Goal: Browse casually

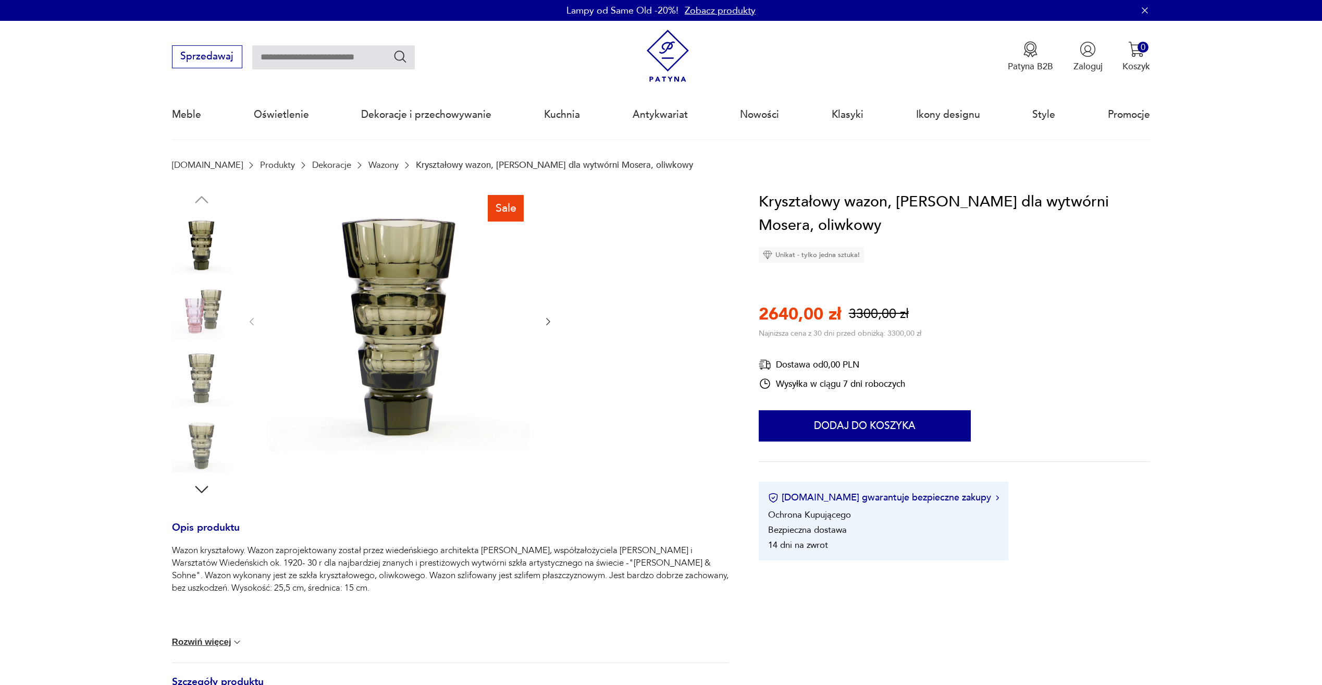
click at [672, 61] on img at bounding box center [667, 56] width 53 height 53
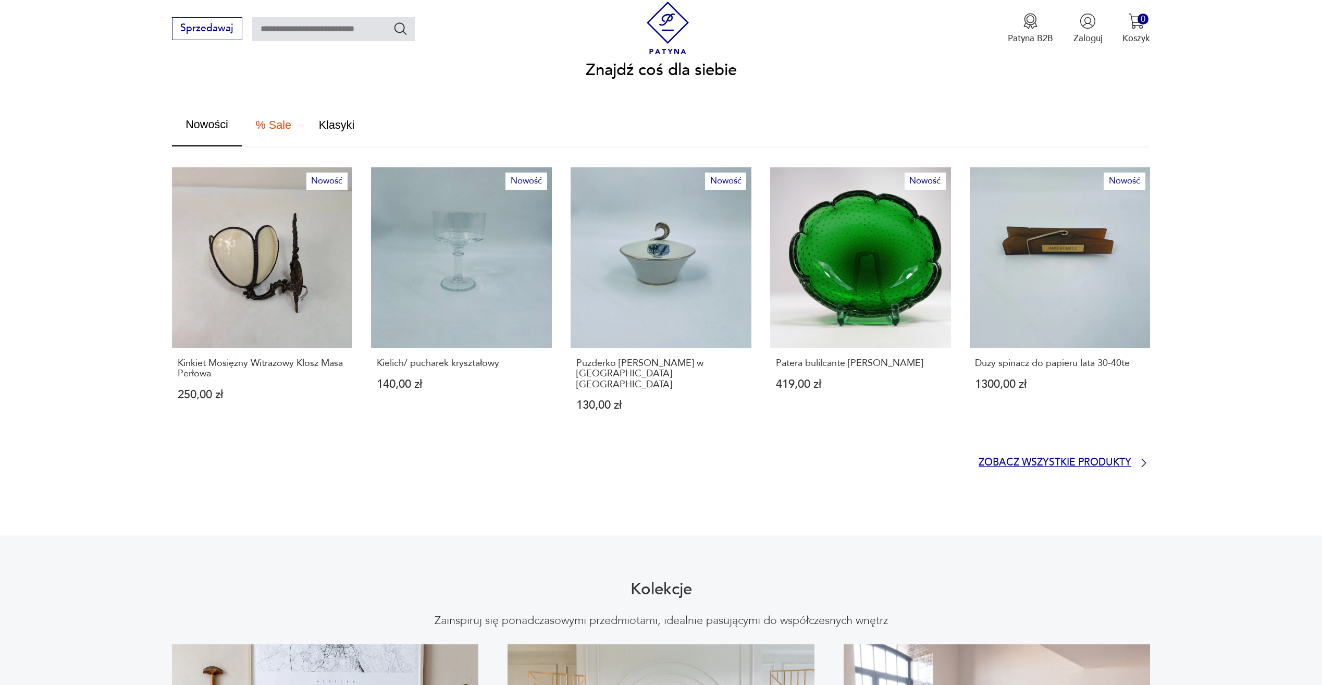
click at [1108, 459] on p "Zobacz wszystkie produkty" at bounding box center [1055, 463] width 153 height 8
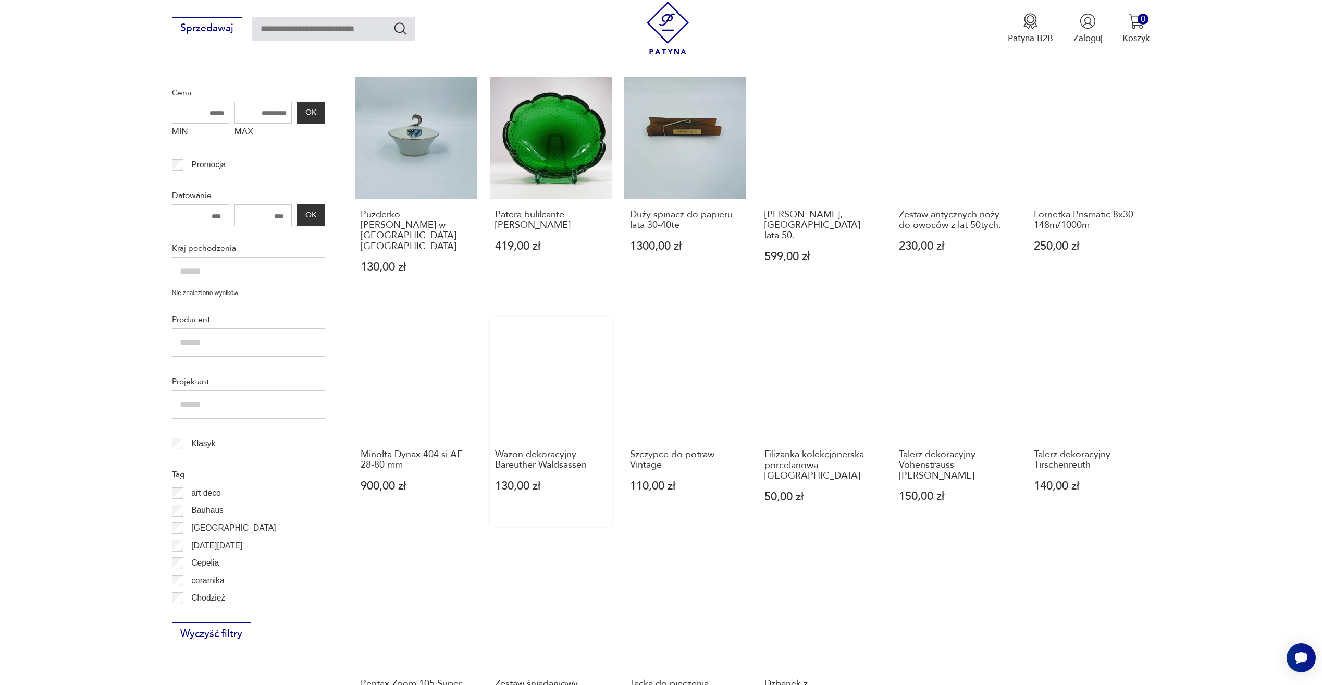
scroll to position [384, 0]
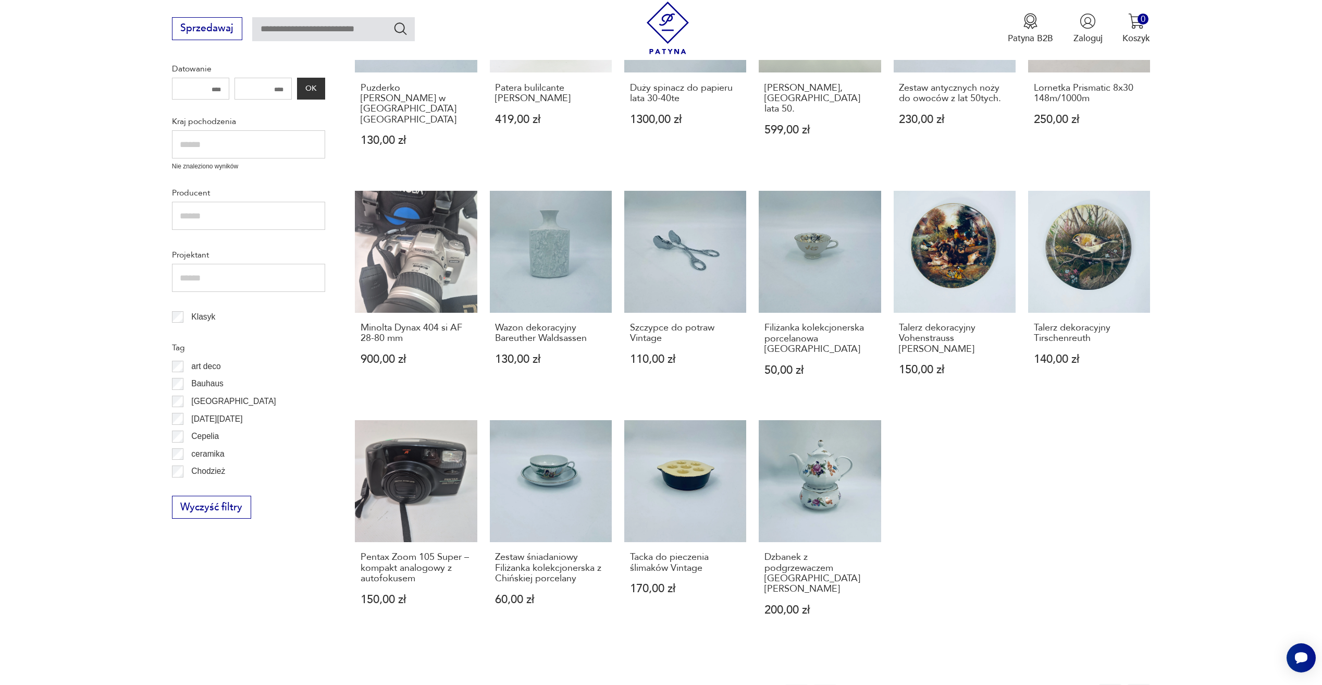
click at [881, 684] on button "2" at bounding box center [882, 695] width 22 height 22
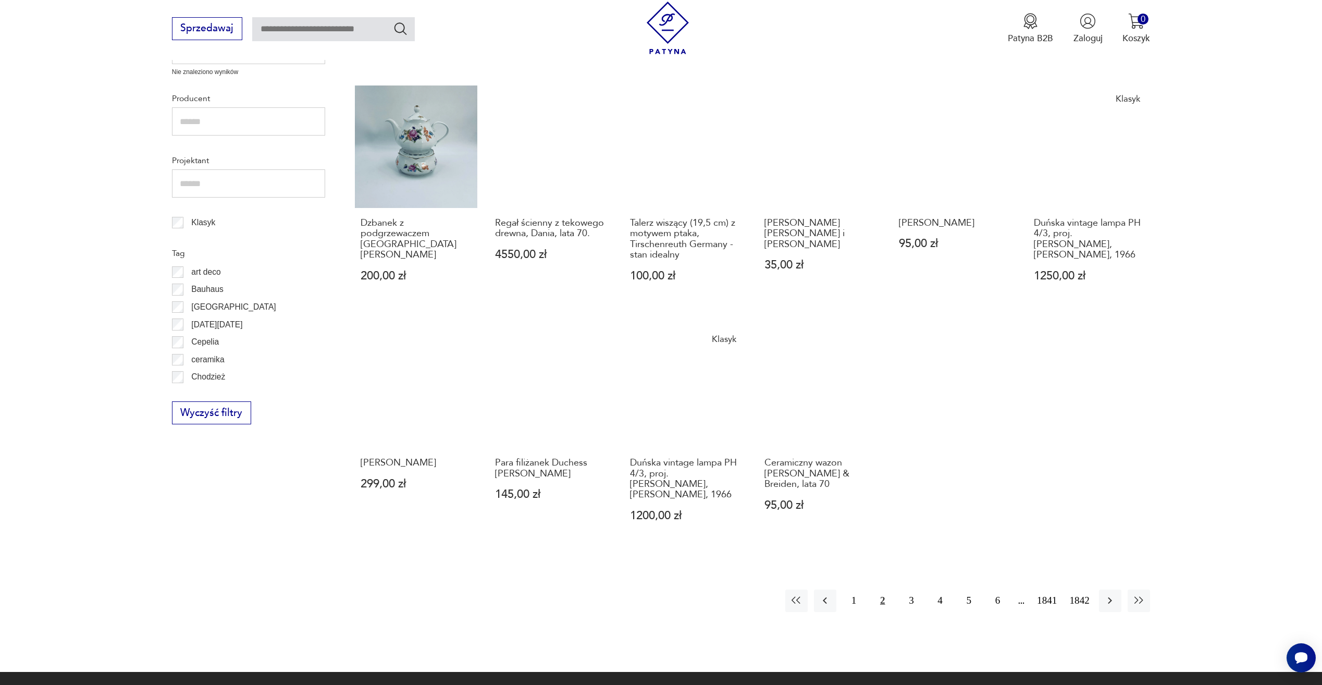
scroll to position [504, 0]
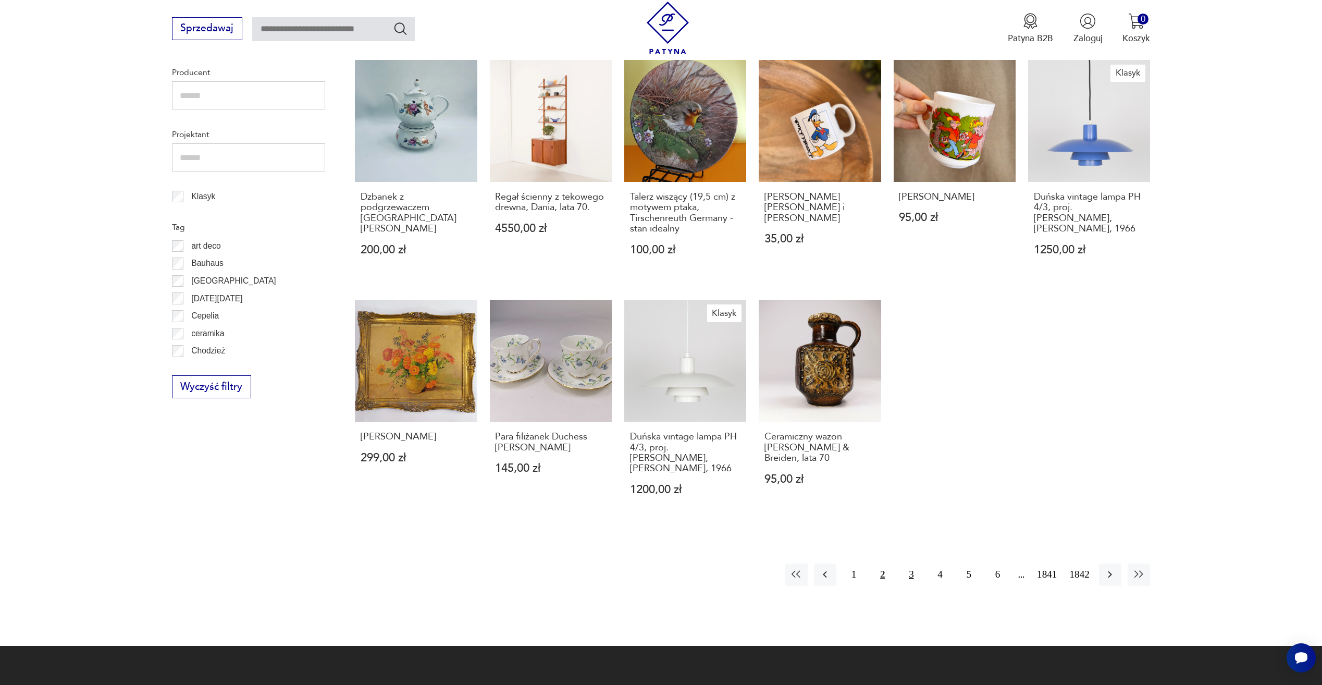
click at [912, 577] on button "3" at bounding box center [911, 574] width 22 height 22
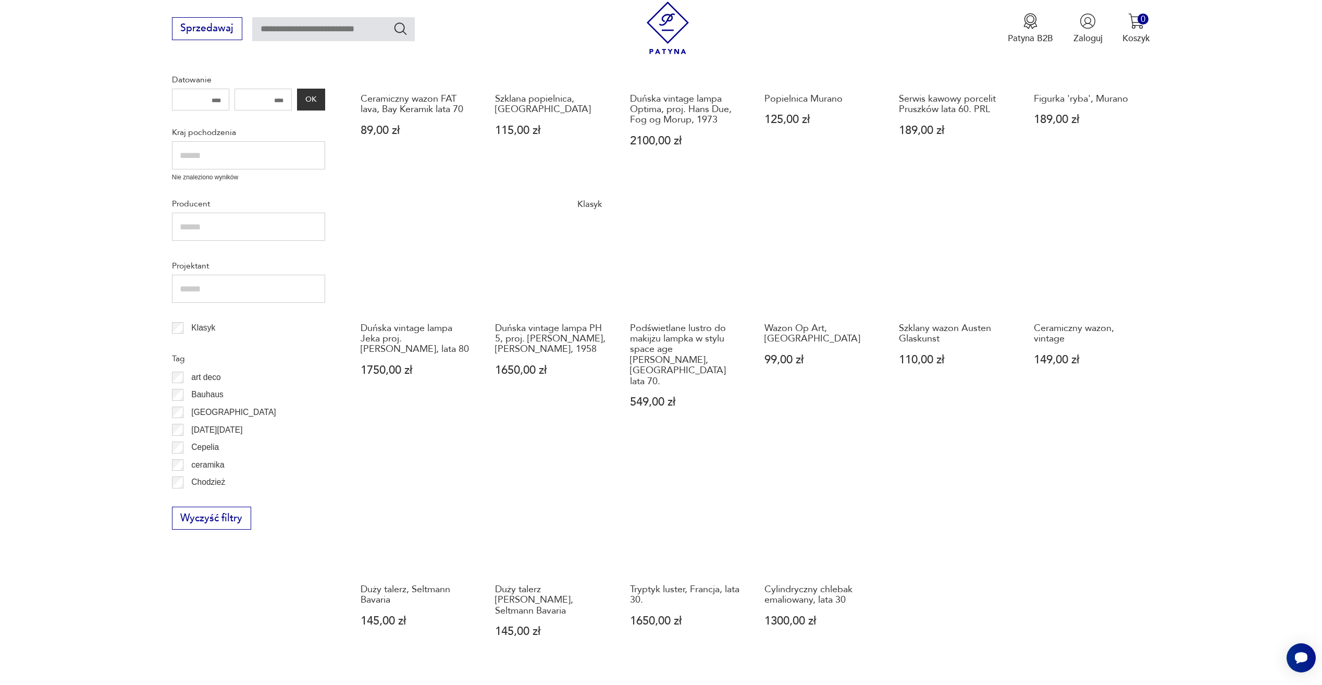
scroll to position [400, 0]
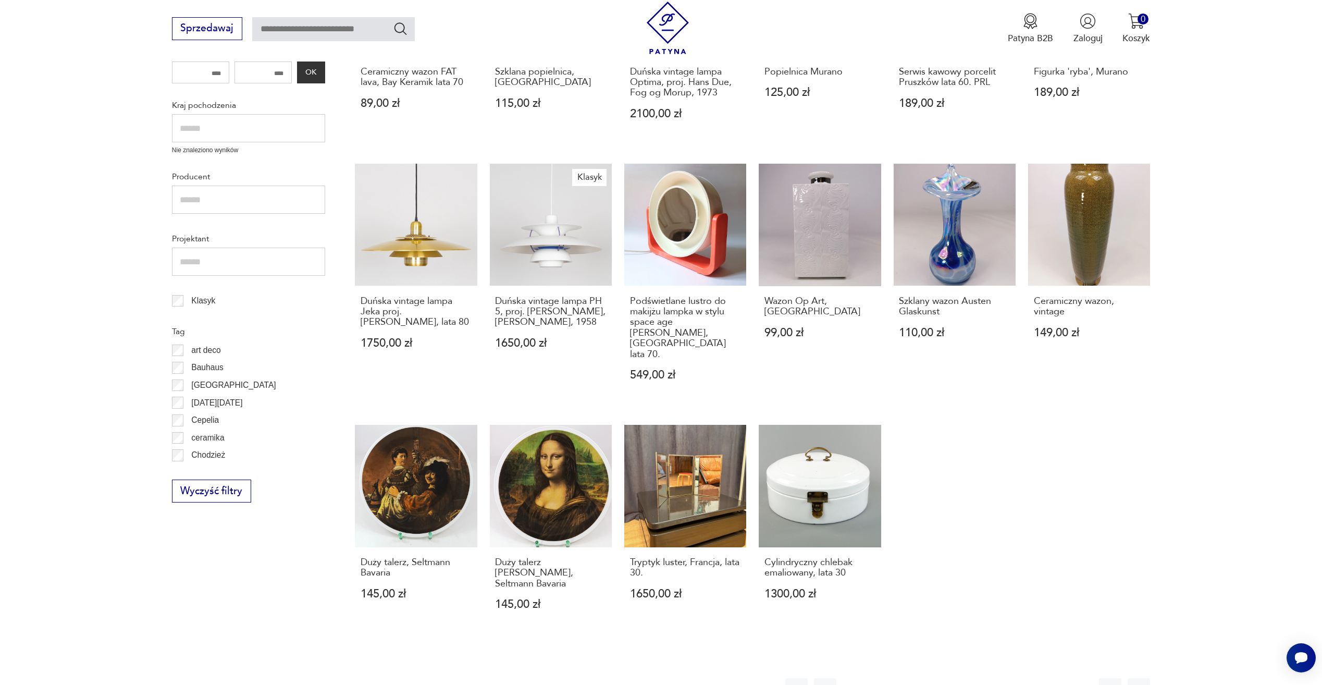
click at [940, 678] on button "4" at bounding box center [940, 689] width 22 height 22
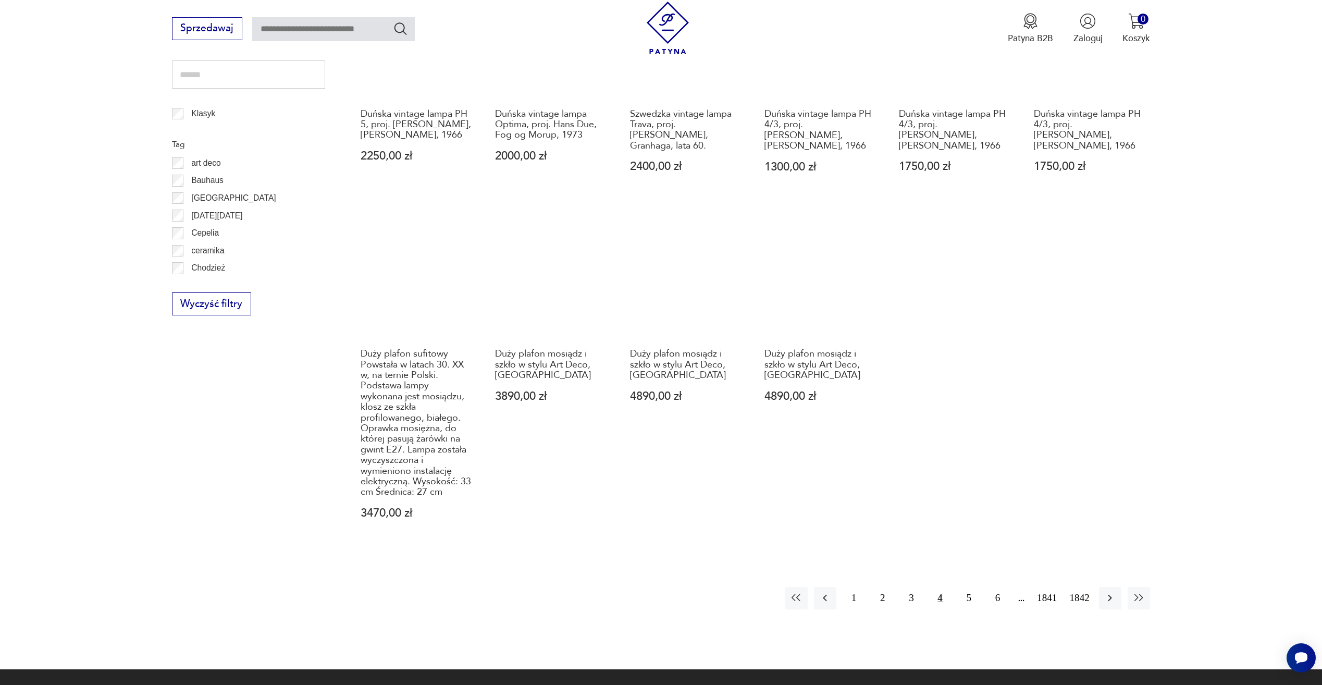
scroll to position [609, 0]
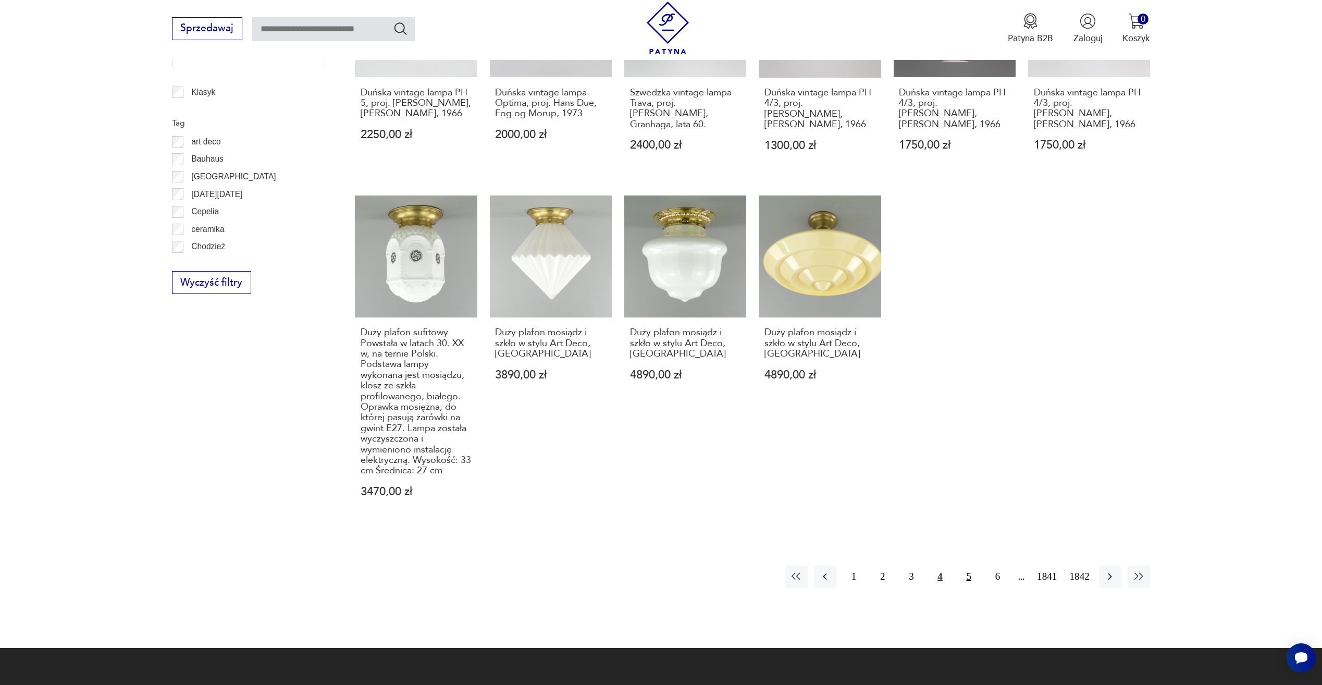
click at [972, 577] on button "5" at bounding box center [969, 576] width 22 height 22
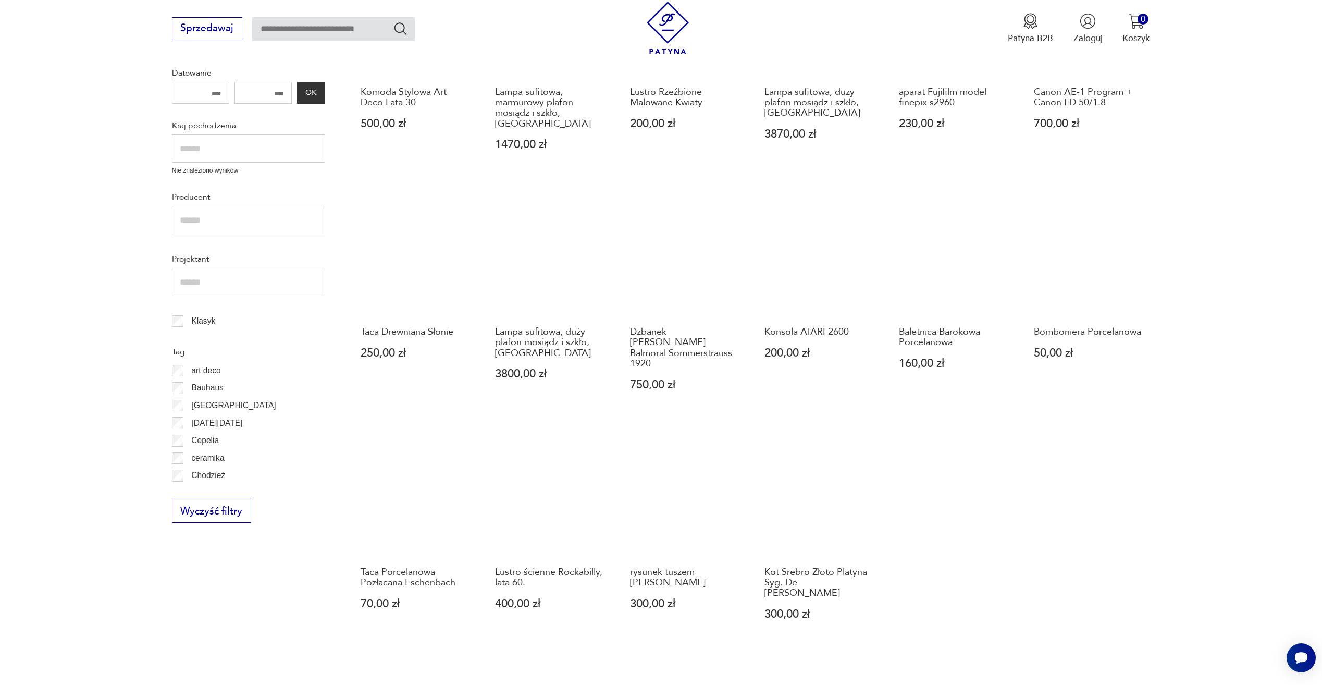
scroll to position [400, 0]
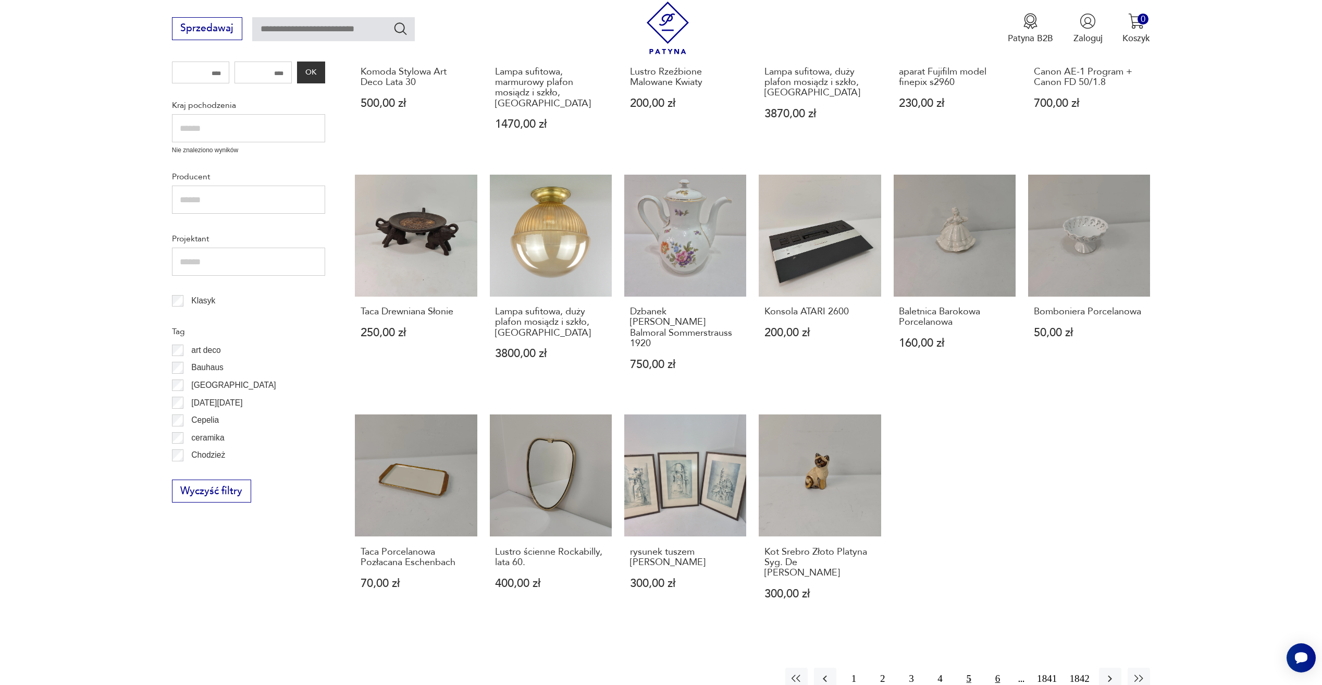
click at [997, 668] on button "6" at bounding box center [997, 679] width 22 height 22
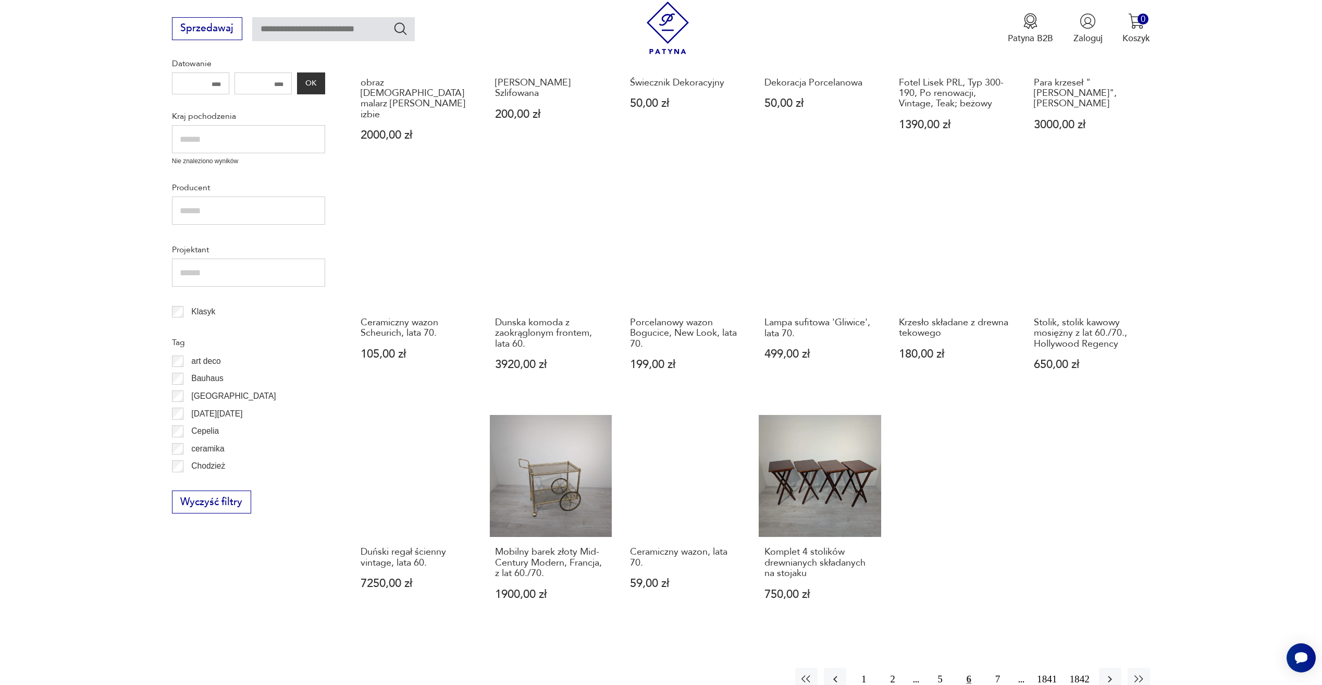
scroll to position [400, 0]
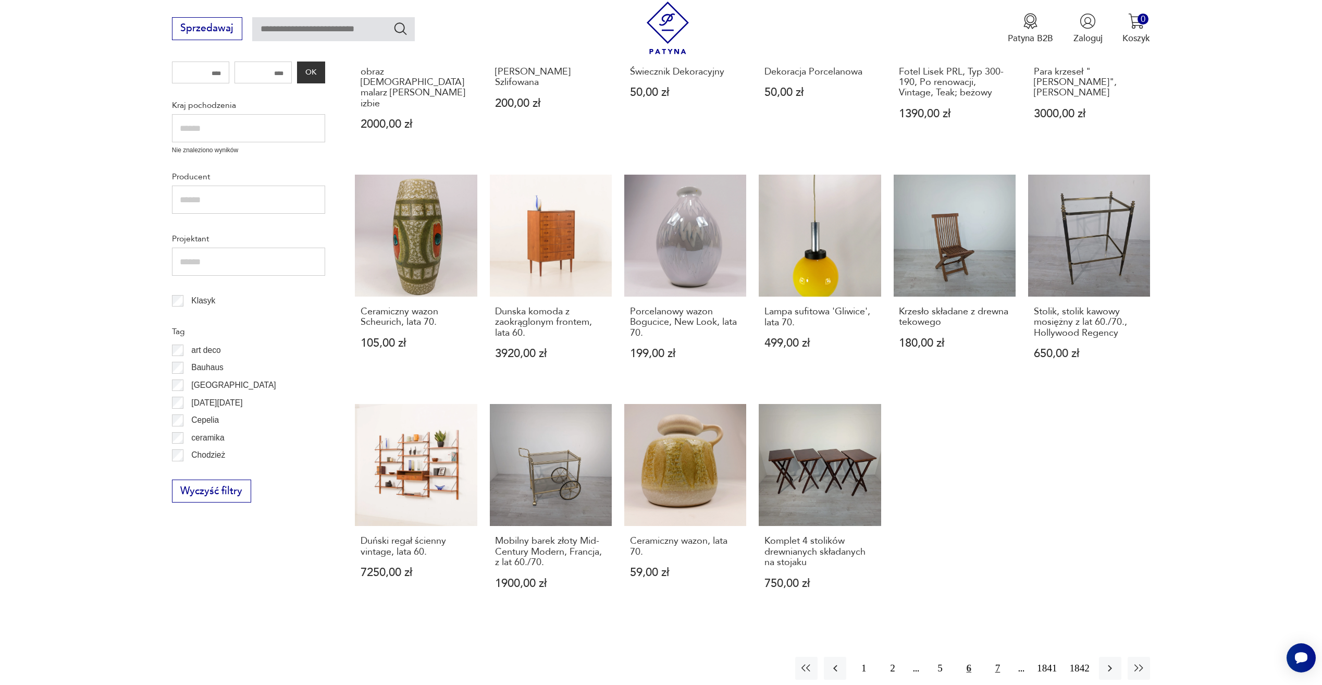
click at [1000, 657] on button "7" at bounding box center [997, 668] width 22 height 22
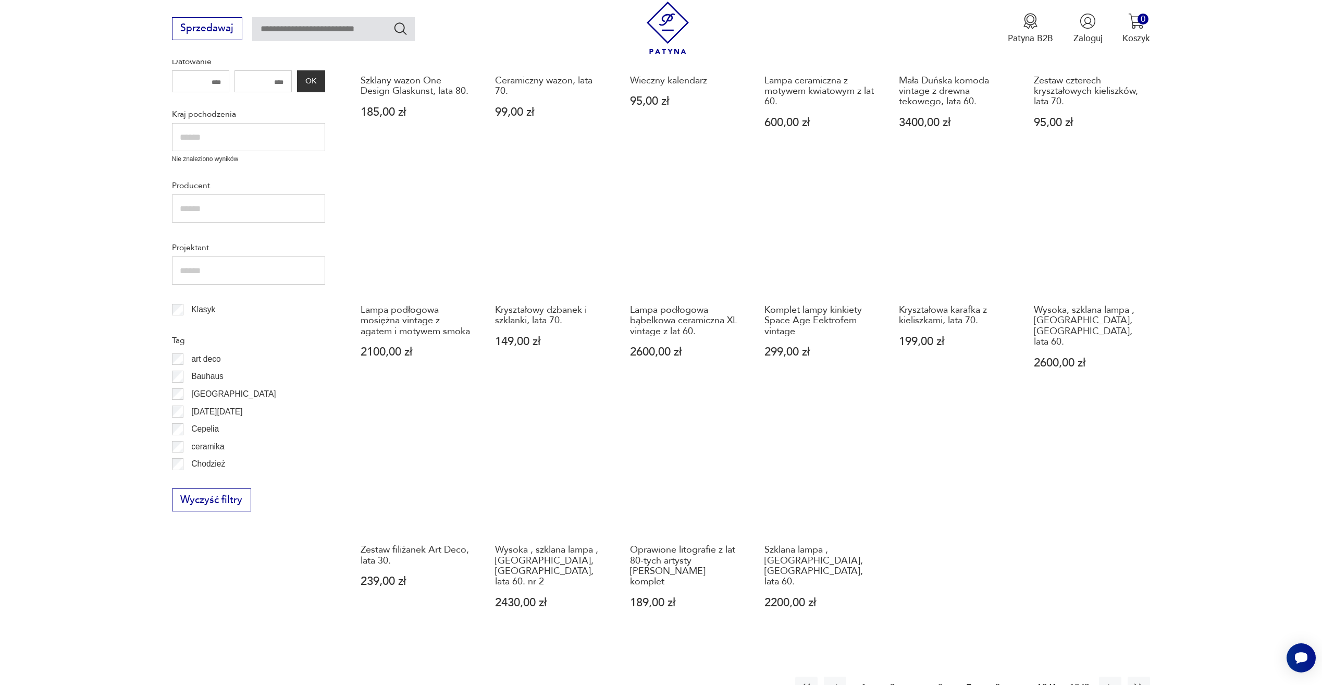
scroll to position [400, 0]
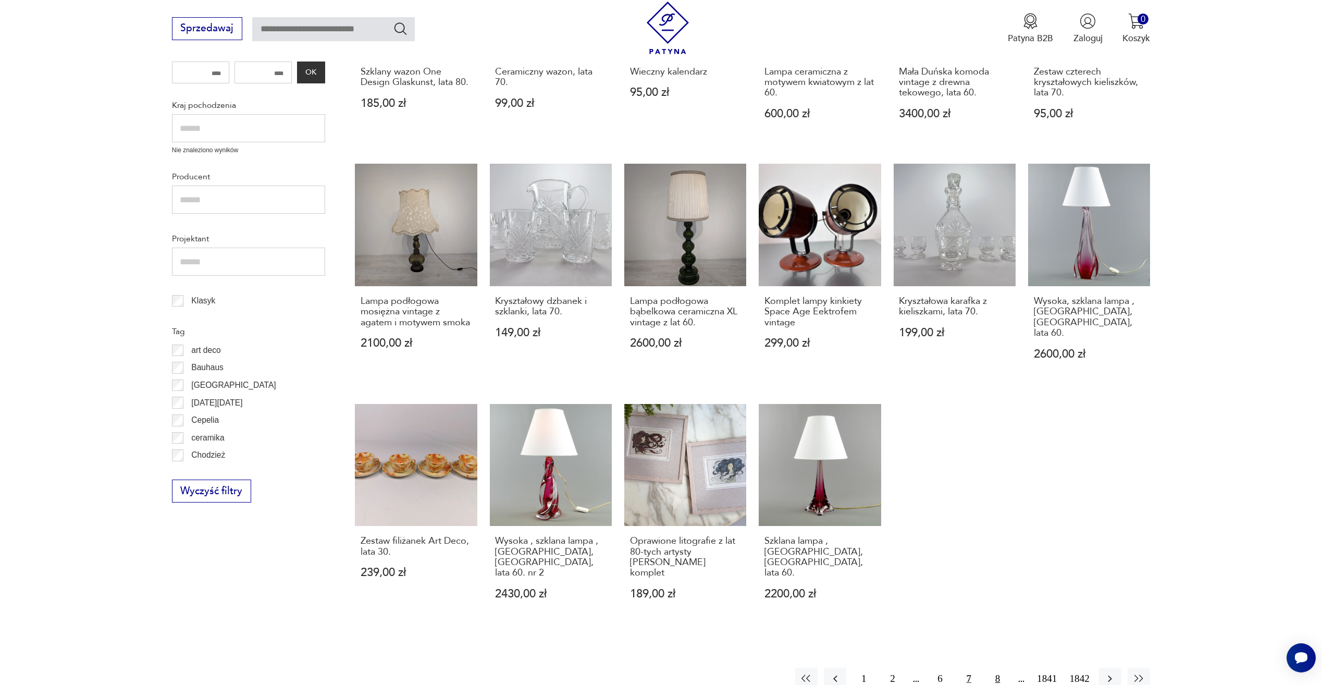
click at [998, 668] on button "8" at bounding box center [997, 679] width 22 height 22
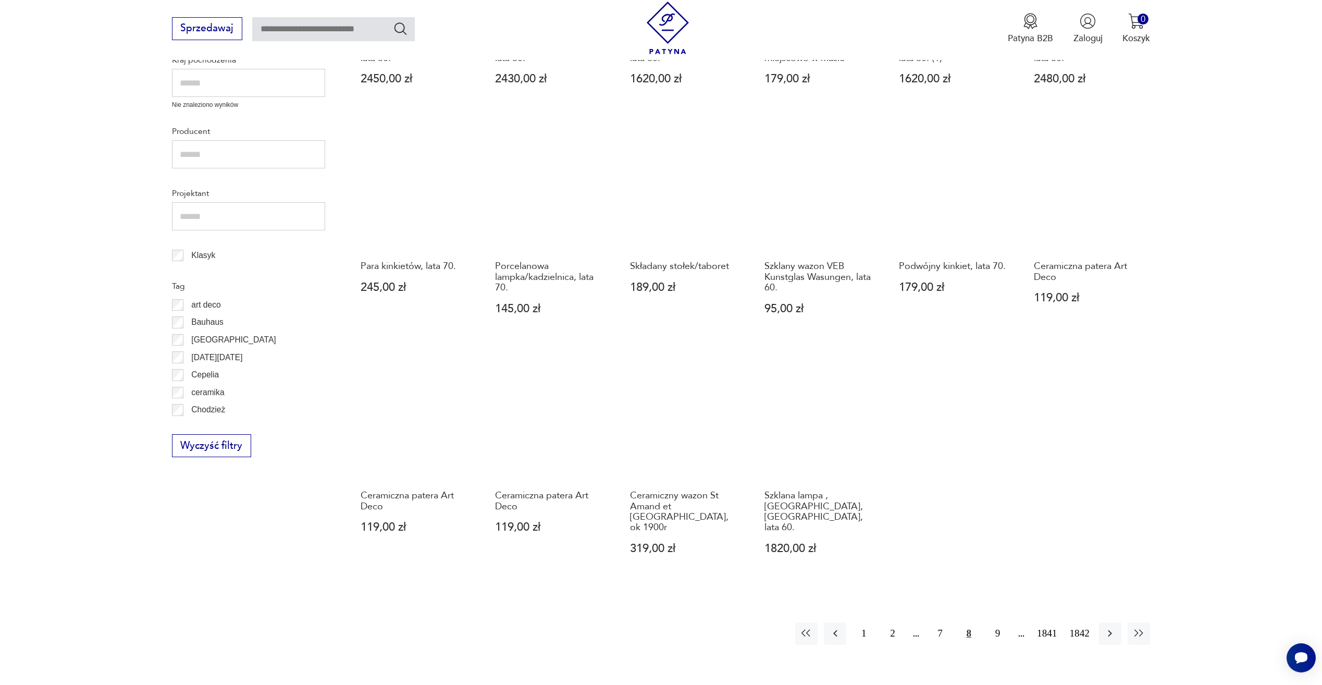
scroll to position [452, 0]
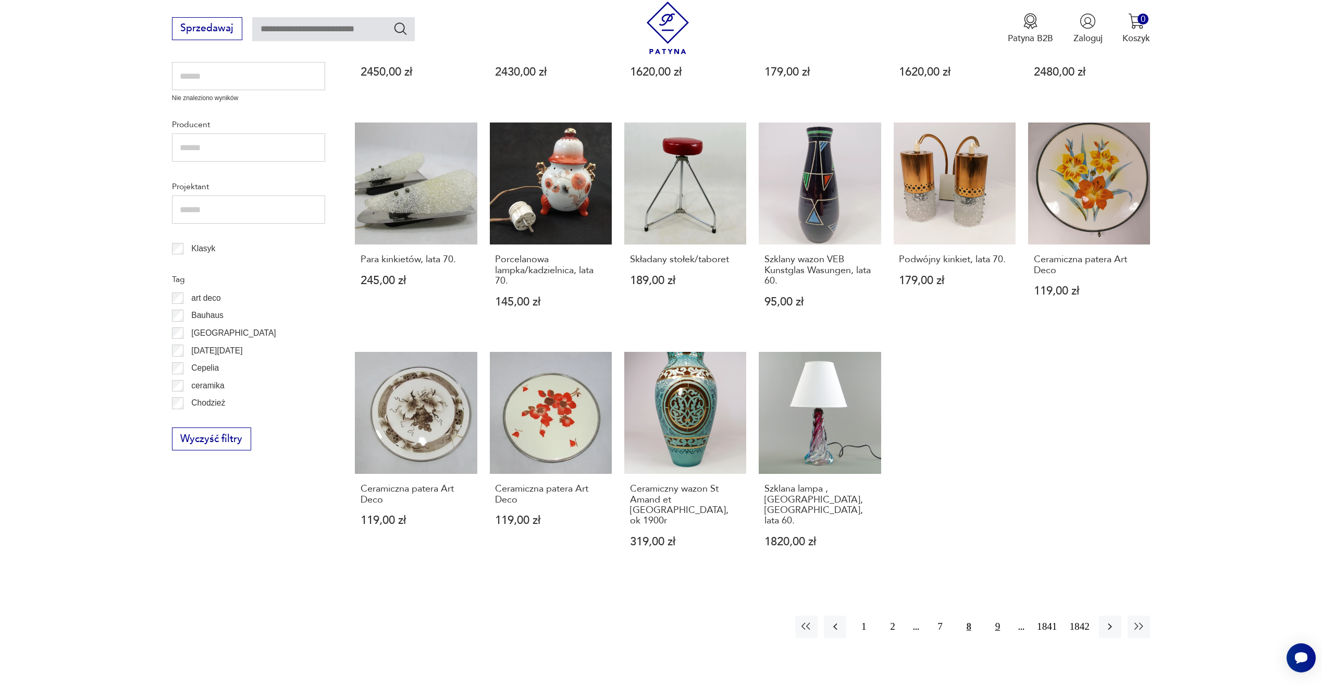
click at [1002, 619] on button "9" at bounding box center [997, 626] width 22 height 22
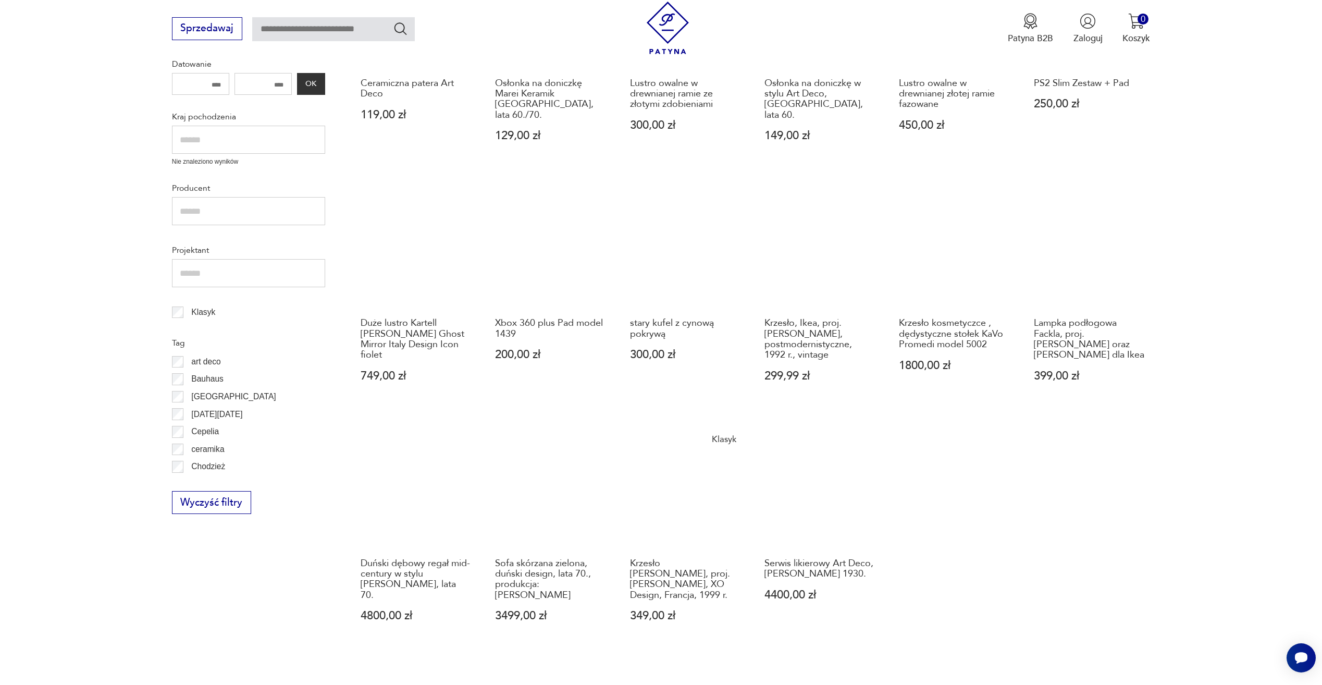
scroll to position [452, 0]
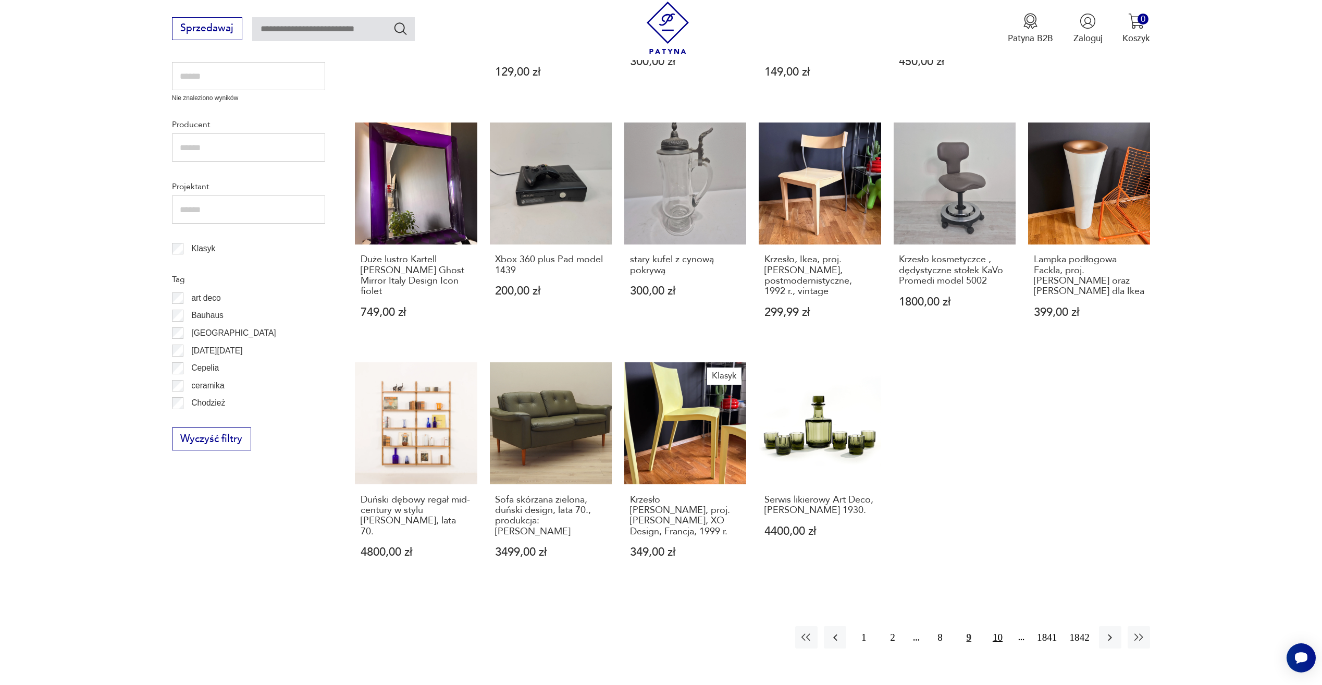
click at [997, 626] on button "10" at bounding box center [997, 637] width 22 height 22
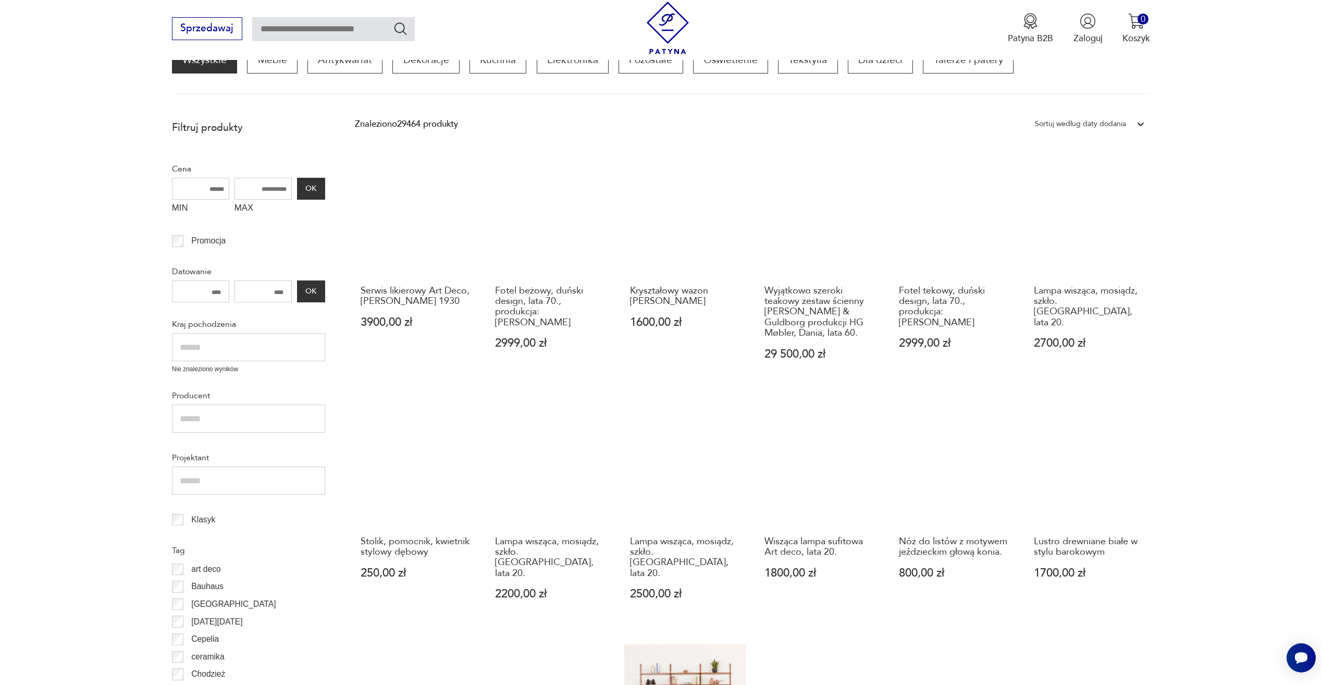
scroll to position [452, 0]
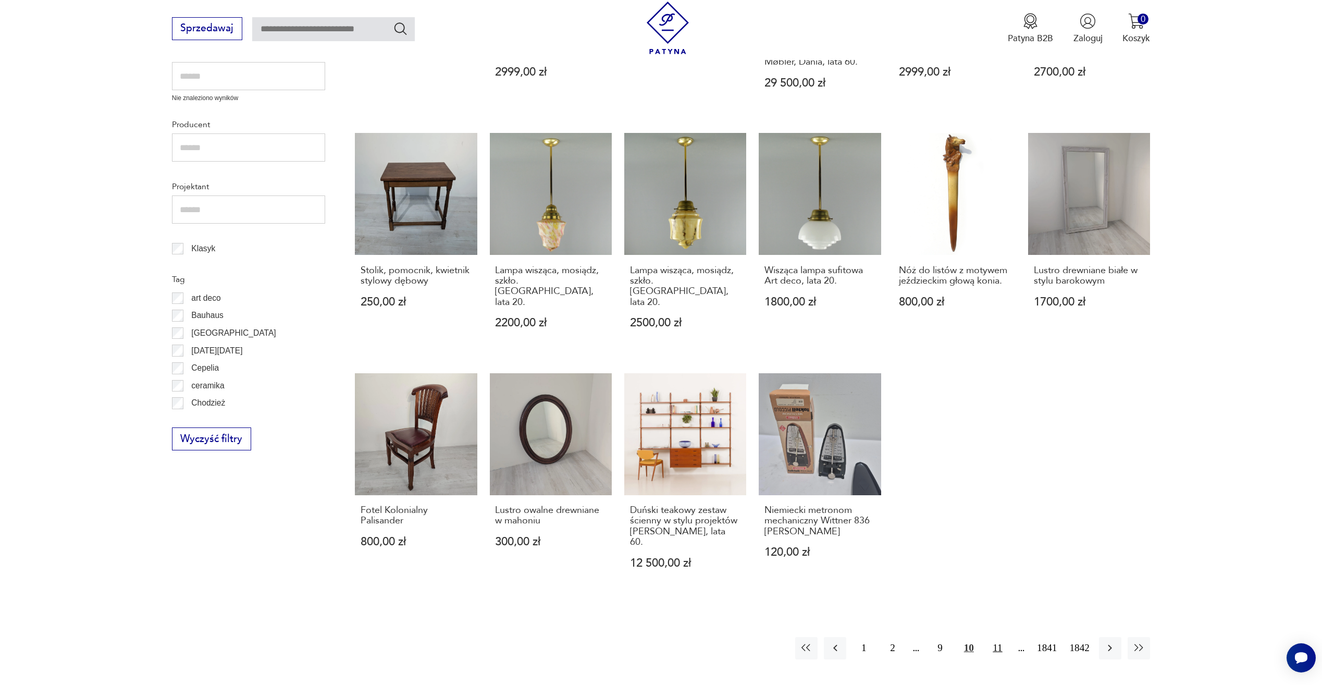
click at [999, 637] on button "11" at bounding box center [997, 648] width 22 height 22
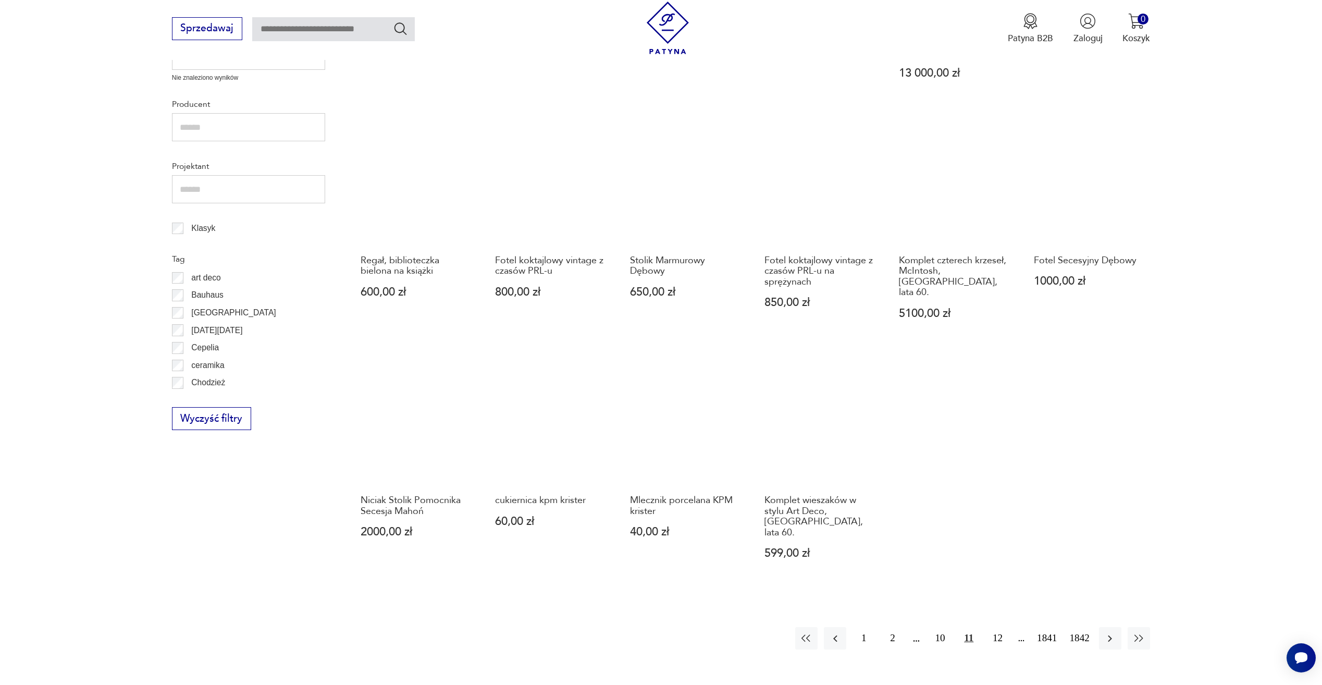
scroll to position [504, 0]
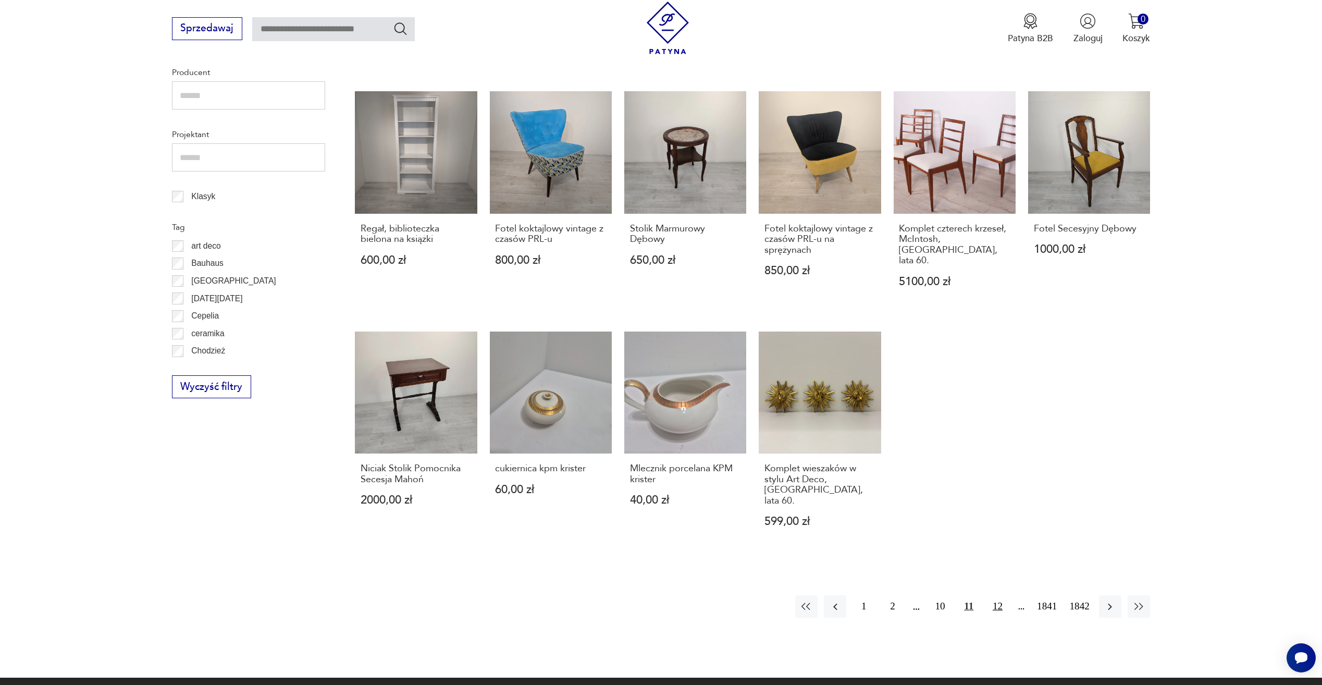
click at [996, 595] on button "12" at bounding box center [997, 606] width 22 height 22
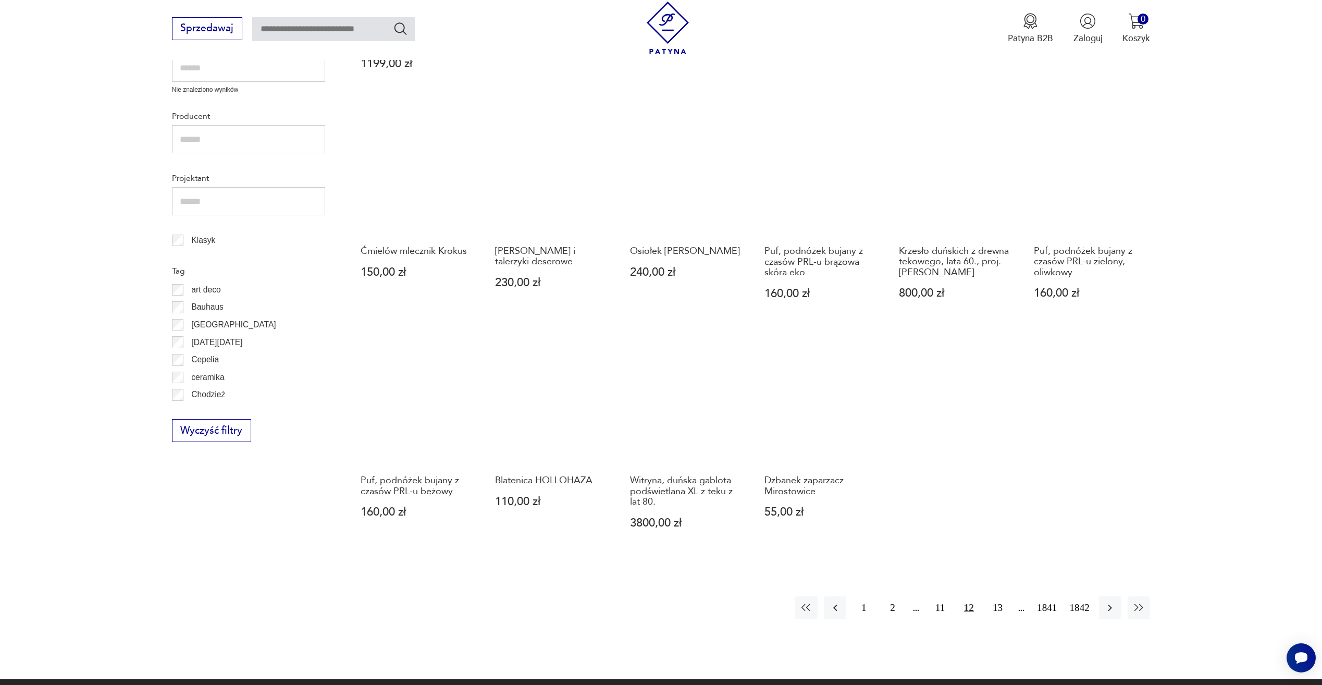
scroll to position [504, 0]
